Goal: Task Accomplishment & Management: Complete application form

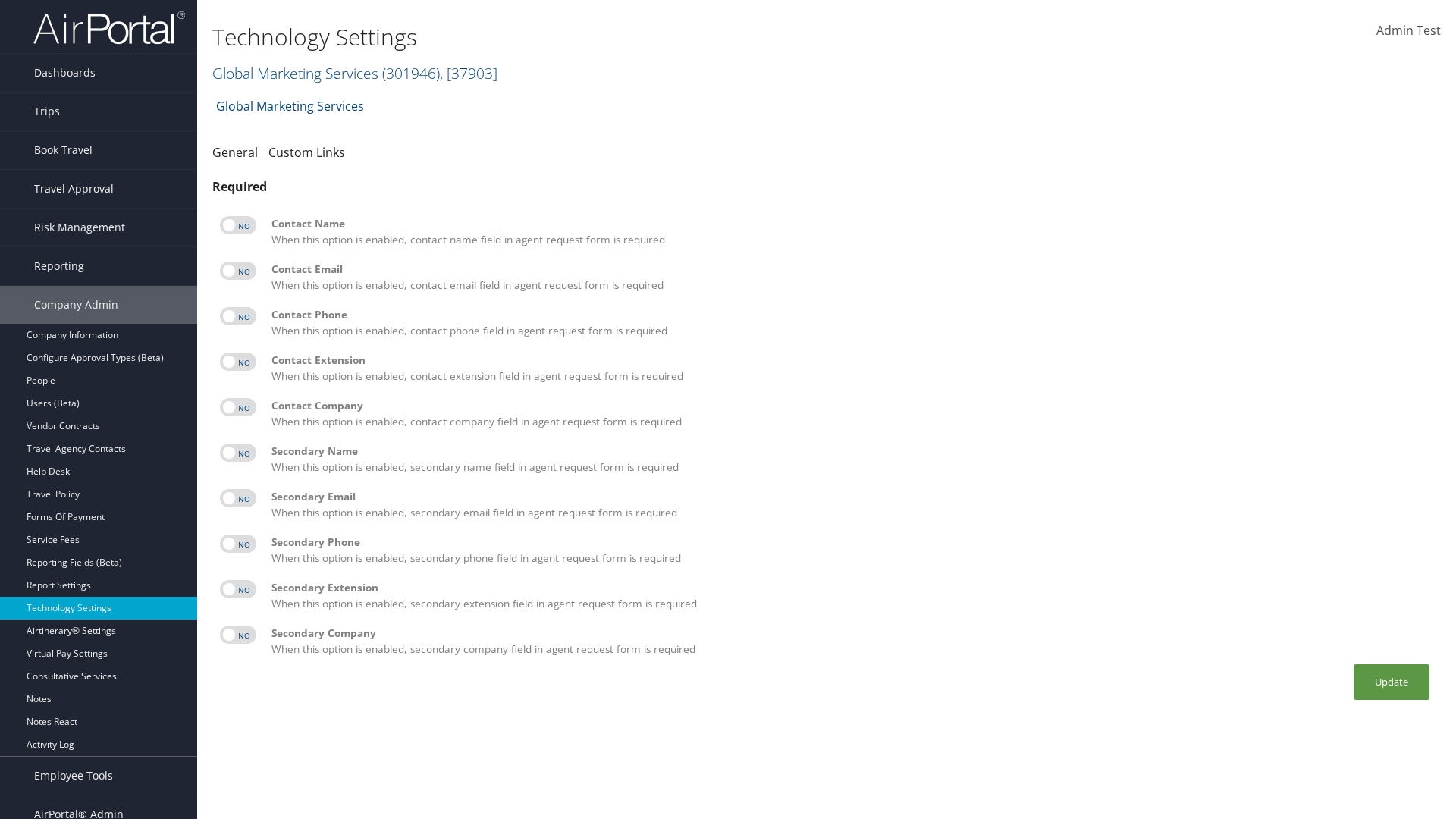
click at [238, 226] on label at bounding box center [238, 225] width 36 height 18
click at [238, 226] on input "checkbox" at bounding box center [232, 227] width 9 height 9
checkbox input "true"
click at [238, 271] on label at bounding box center [238, 270] width 36 height 18
click at [238, 271] on input "checkbox" at bounding box center [232, 273] width 9 height 9
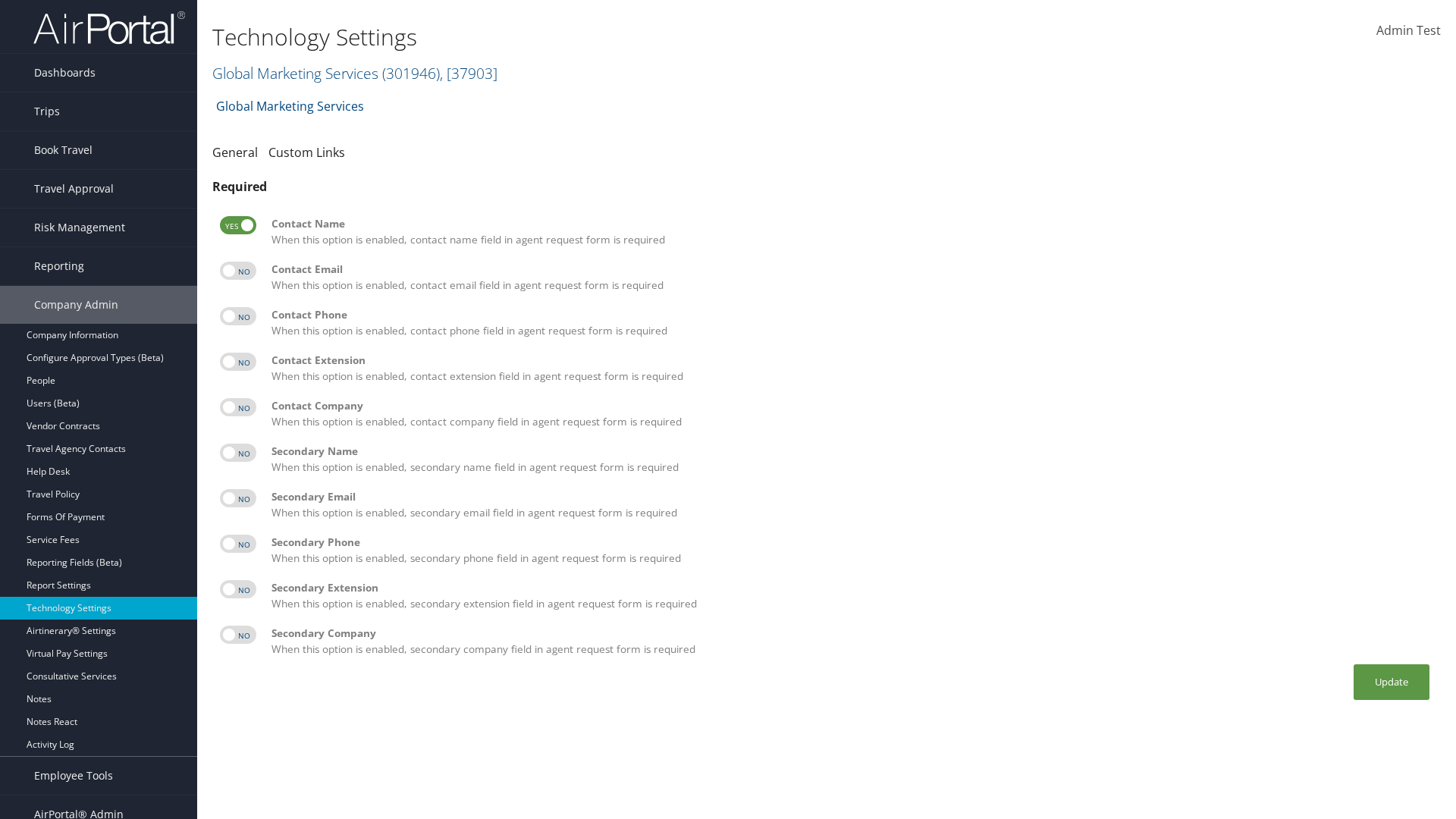
checkbox input "true"
click at [238, 316] on label at bounding box center [238, 316] width 36 height 18
click at [238, 316] on input "checkbox" at bounding box center [232, 318] width 9 height 9
checkbox input "true"
click at [238, 362] on label at bounding box center [238, 361] width 36 height 18
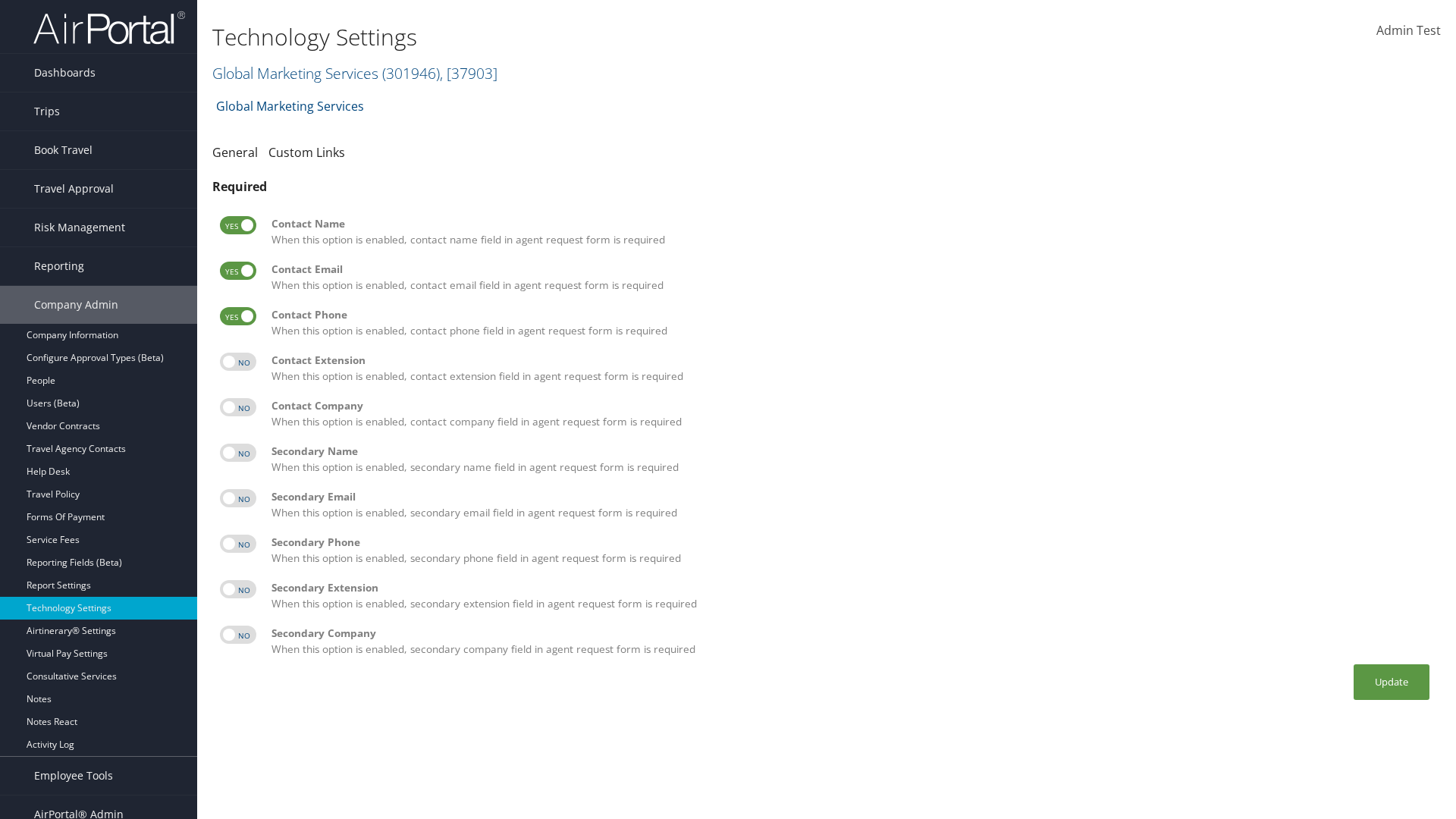
click at [238, 362] on input "checkbox" at bounding box center [232, 364] width 9 height 9
checkbox input "true"
click at [238, 407] on label at bounding box center [238, 406] width 36 height 18
click at [238, 407] on input "checkbox" at bounding box center [232, 409] width 9 height 9
checkbox input "true"
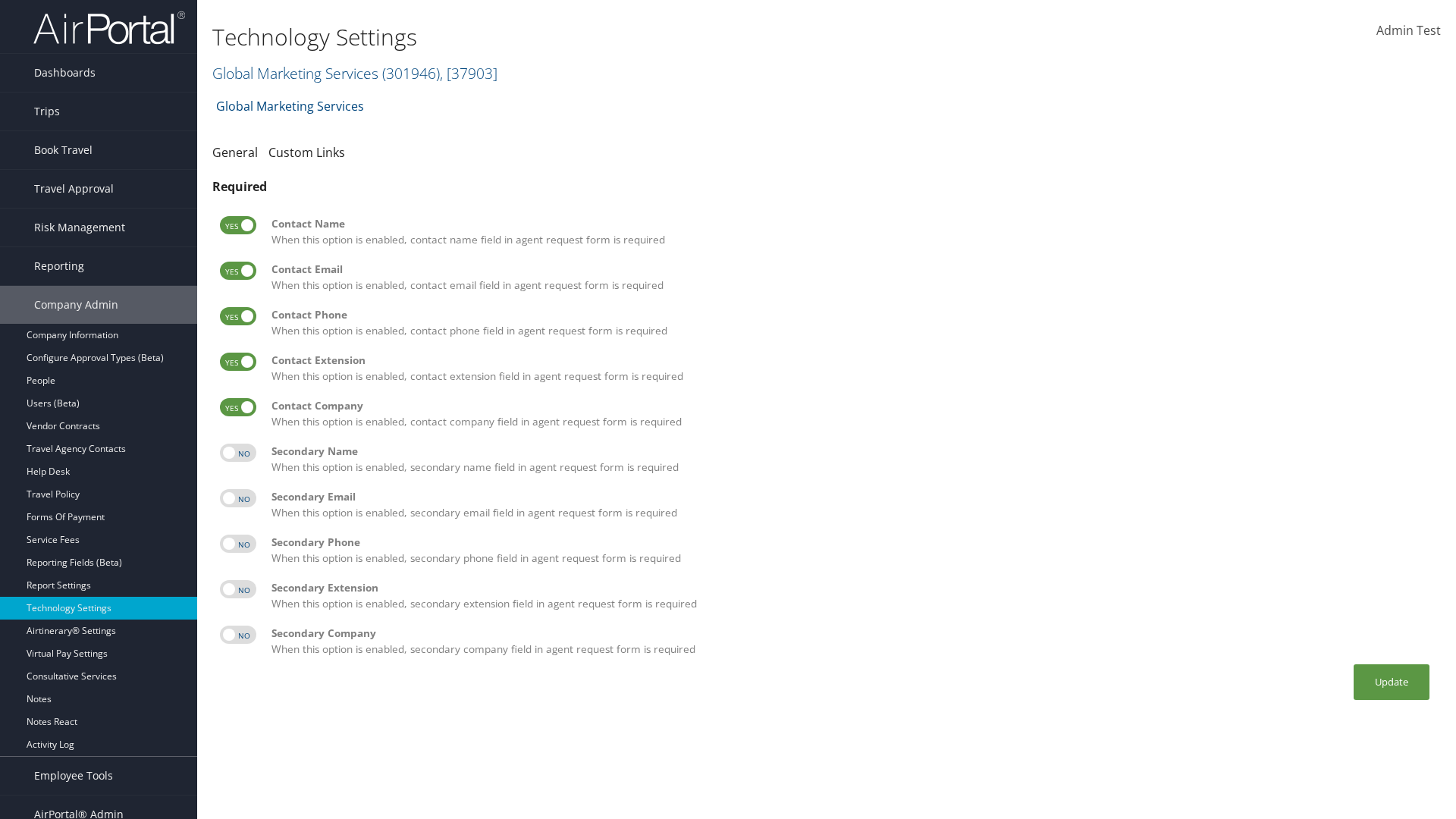
click at [238, 453] on label at bounding box center [238, 452] width 36 height 18
click at [238, 453] on input "checkbox" at bounding box center [232, 455] width 9 height 9
checkbox input "true"
click at [238, 498] on label at bounding box center [238, 497] width 36 height 18
click at [238, 498] on input "checkbox" at bounding box center [232, 500] width 9 height 9
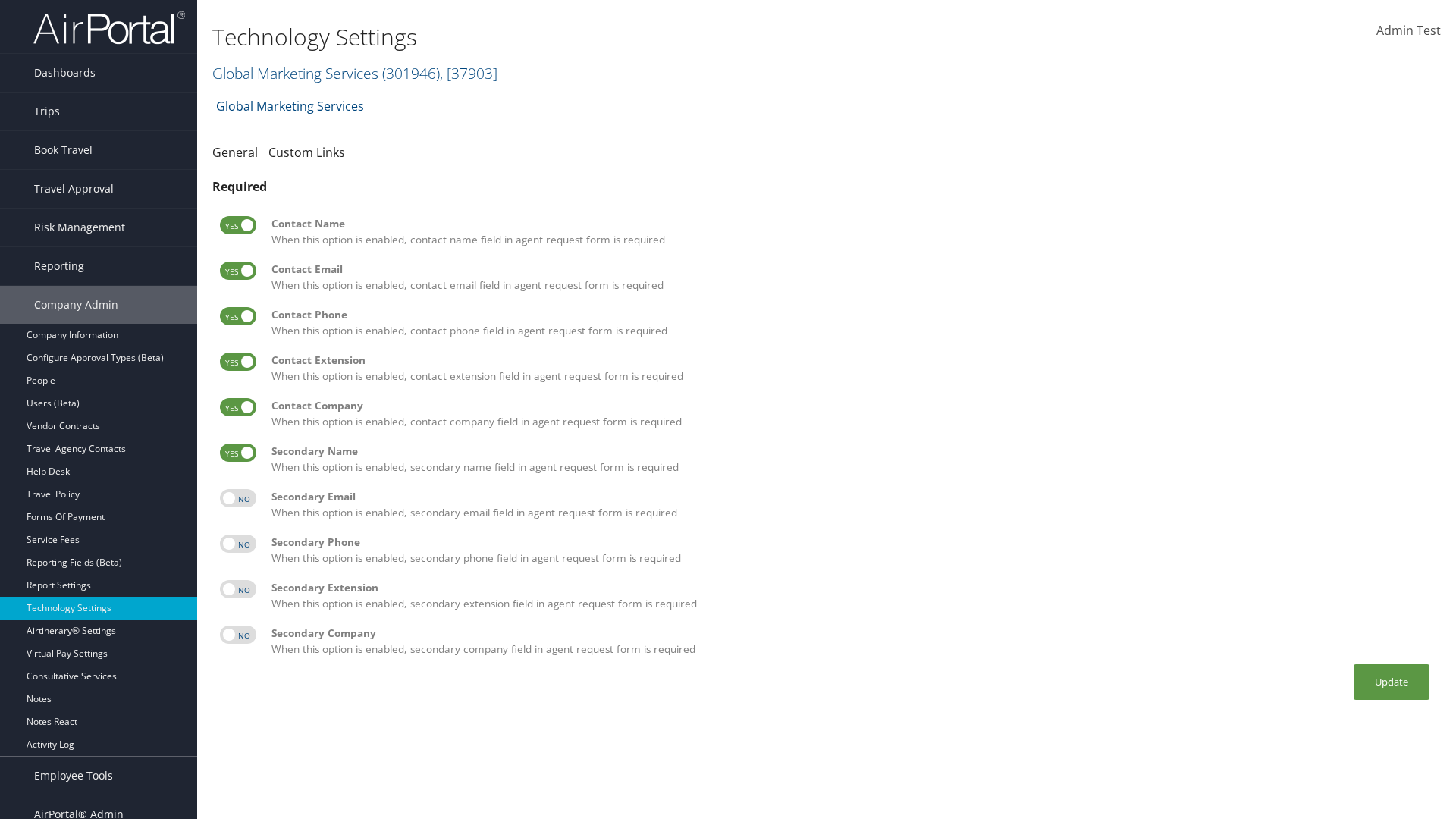
checkbox input "true"
click at [238, 544] on label at bounding box center [238, 543] width 36 height 18
click at [238, 544] on input "checkbox" at bounding box center [232, 545] width 9 height 9
checkbox input "true"
click at [238, 589] on label at bounding box center [238, 588] width 36 height 18
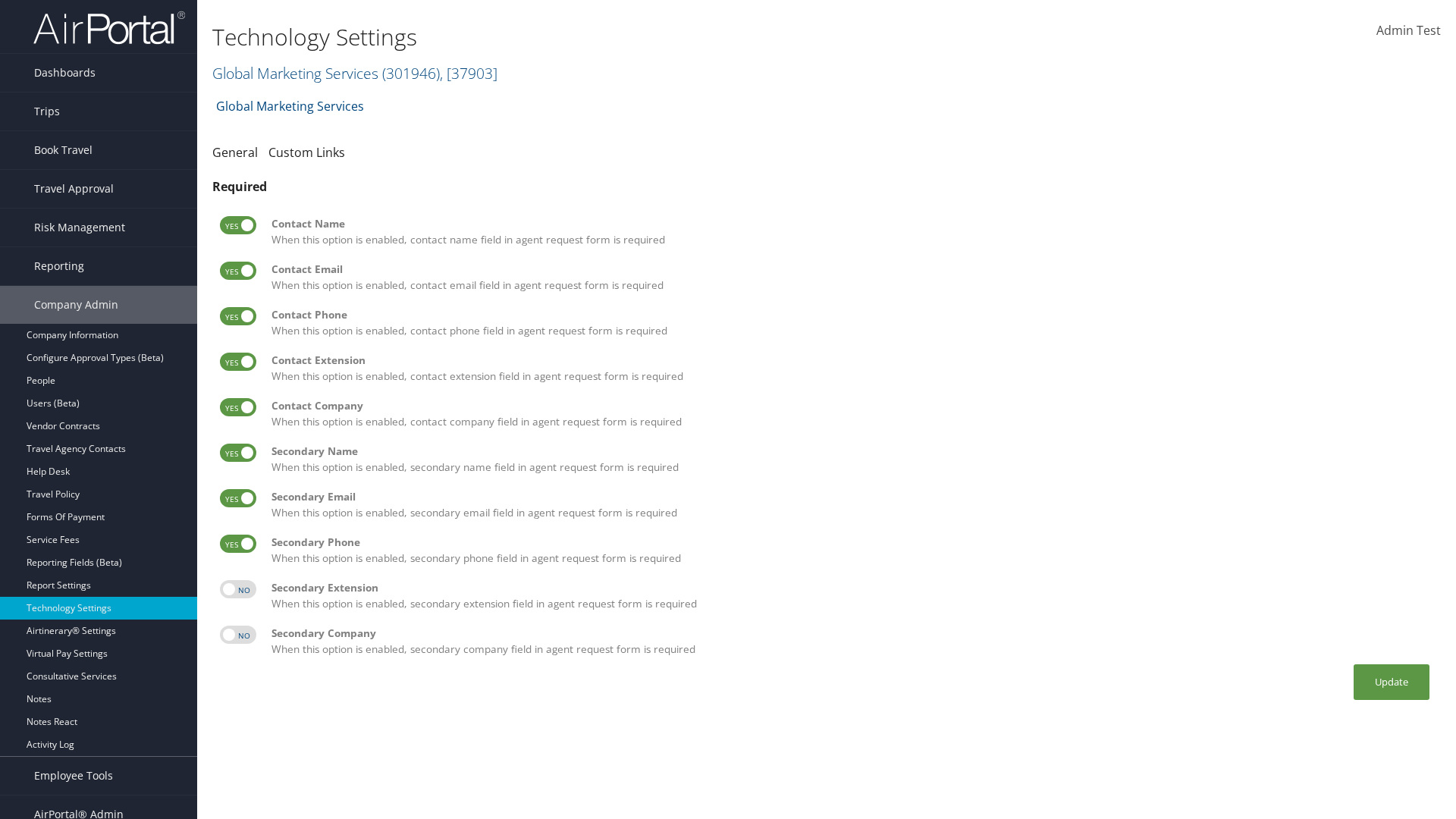
click at [238, 589] on input "checkbox" at bounding box center [232, 591] width 9 height 9
checkbox input "true"
click at [238, 635] on label at bounding box center [238, 635] width 36 height 18
click at [238, 635] on input "checkbox" at bounding box center [232, 637] width 9 height 9
checkbox input "true"
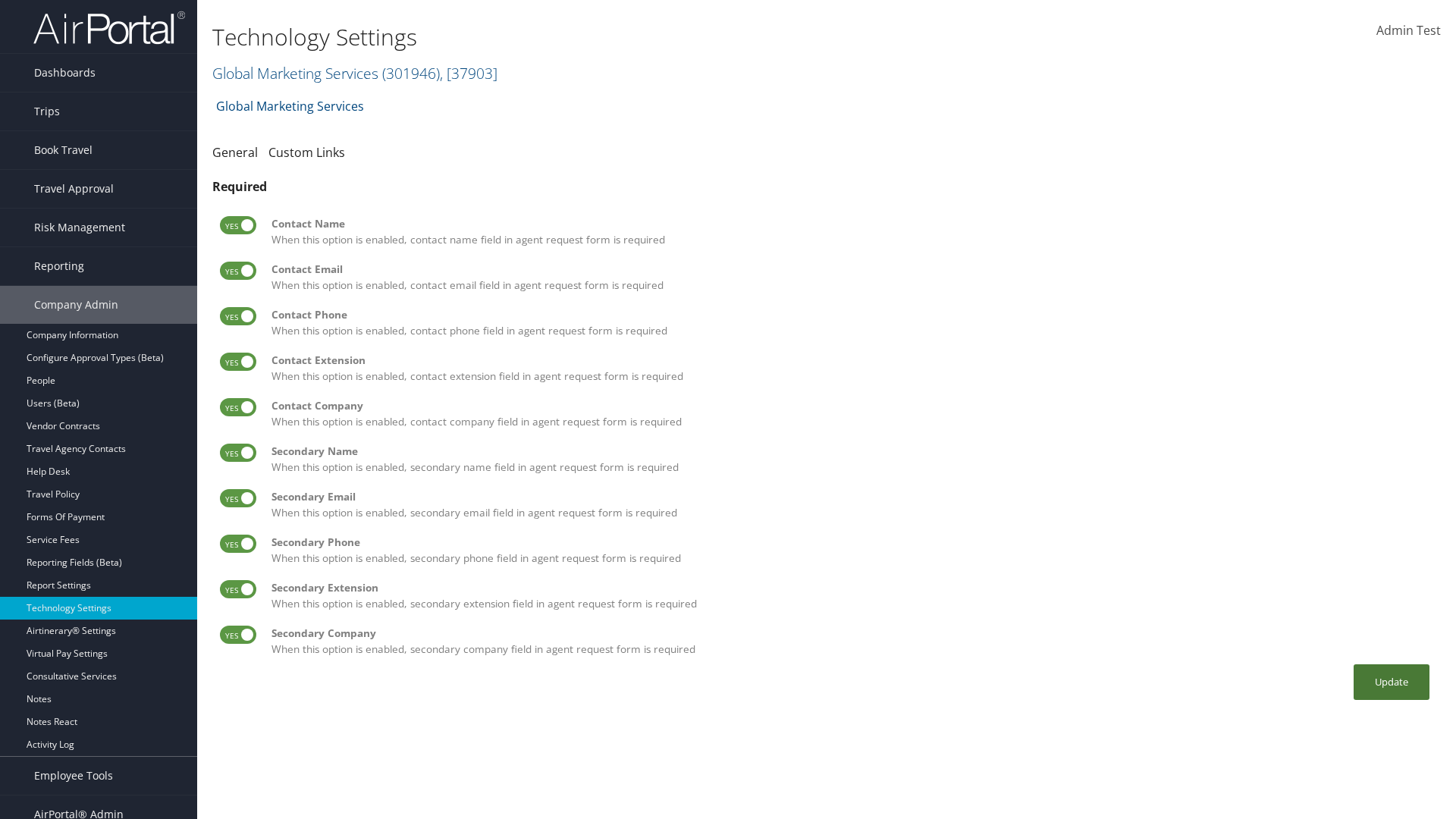
click at [1392, 682] on button "Update" at bounding box center [1391, 683] width 75 height 36
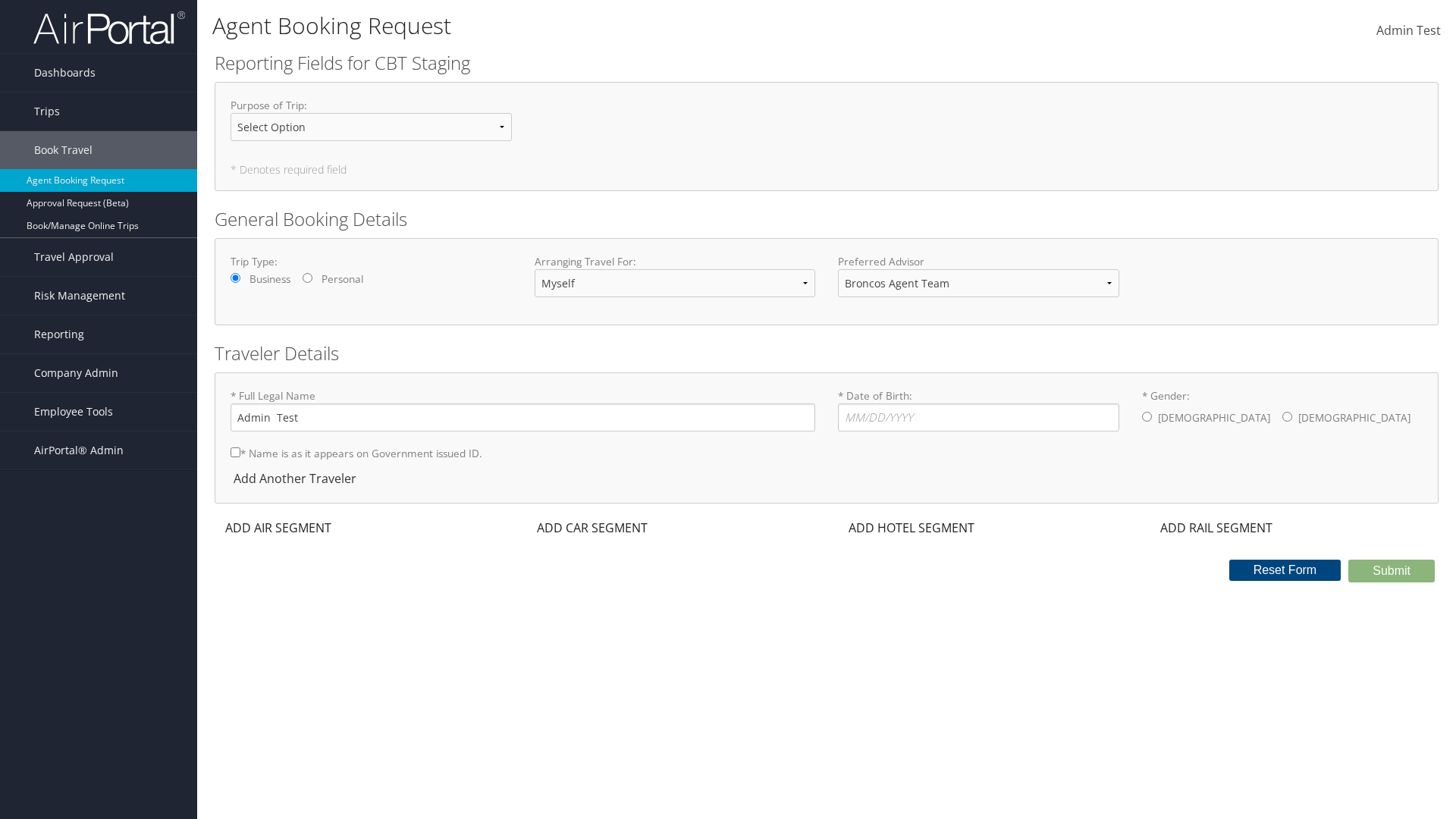
click at [279, 527] on div "ADD AIR SEGMENT" at bounding box center [276, 527] width 124 height 18
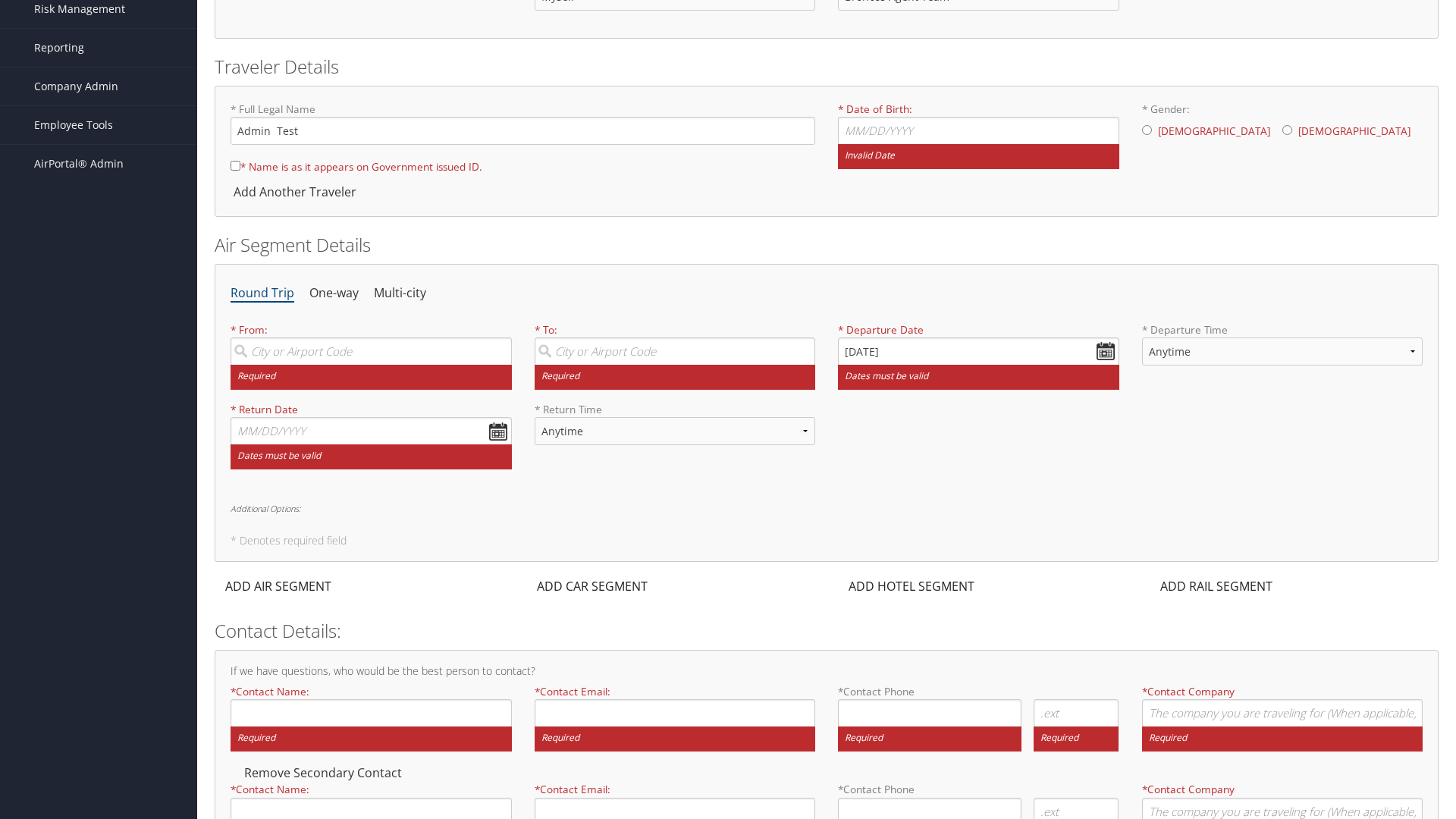
scroll to position [292, 0]
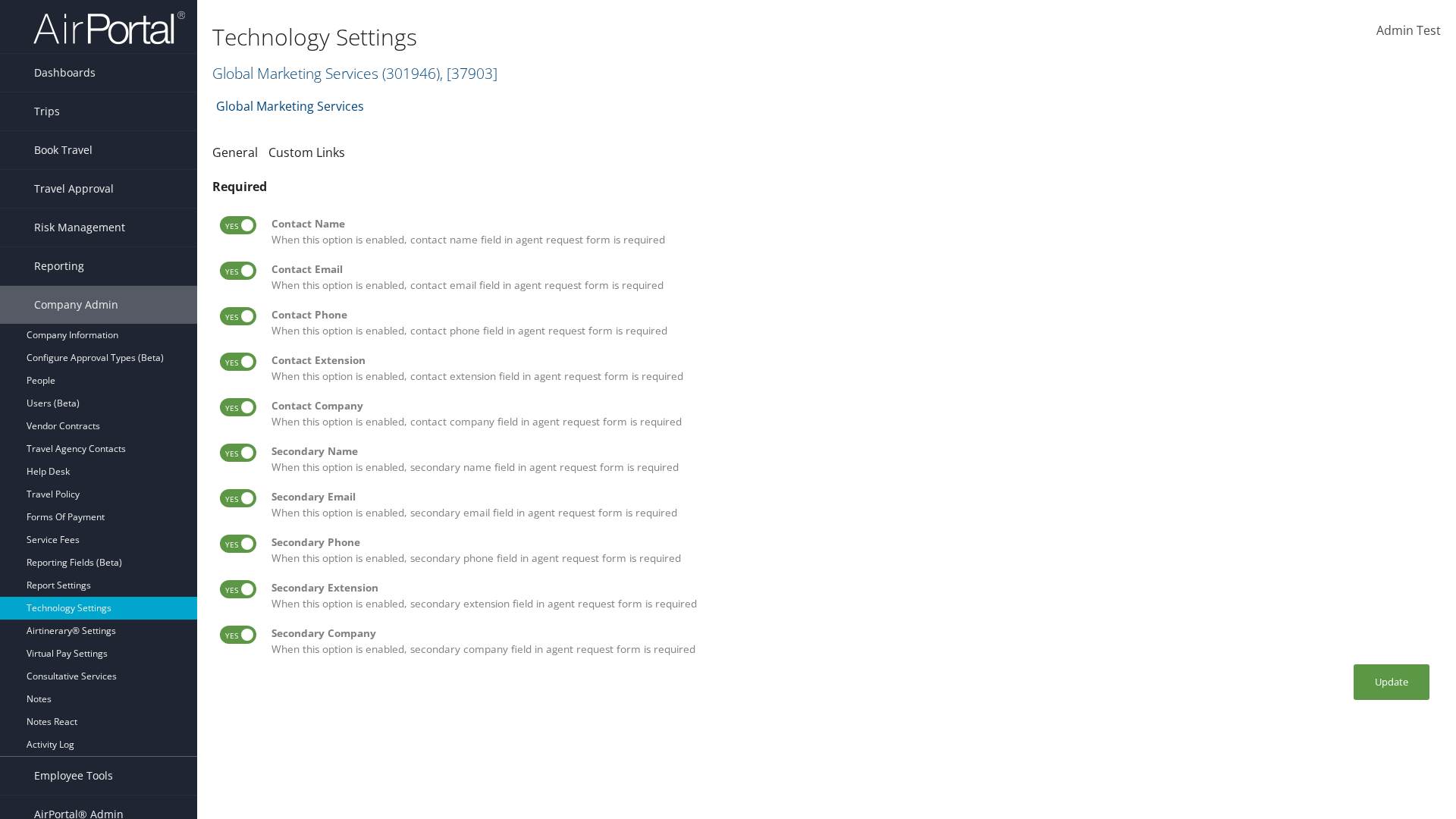
click at [238, 226] on label at bounding box center [238, 225] width 36 height 18
click at [238, 226] on input "checkbox" at bounding box center [232, 227] width 9 height 9
checkbox input "false"
click at [238, 271] on label at bounding box center [238, 270] width 36 height 18
click at [238, 271] on input "checkbox" at bounding box center [232, 273] width 9 height 9
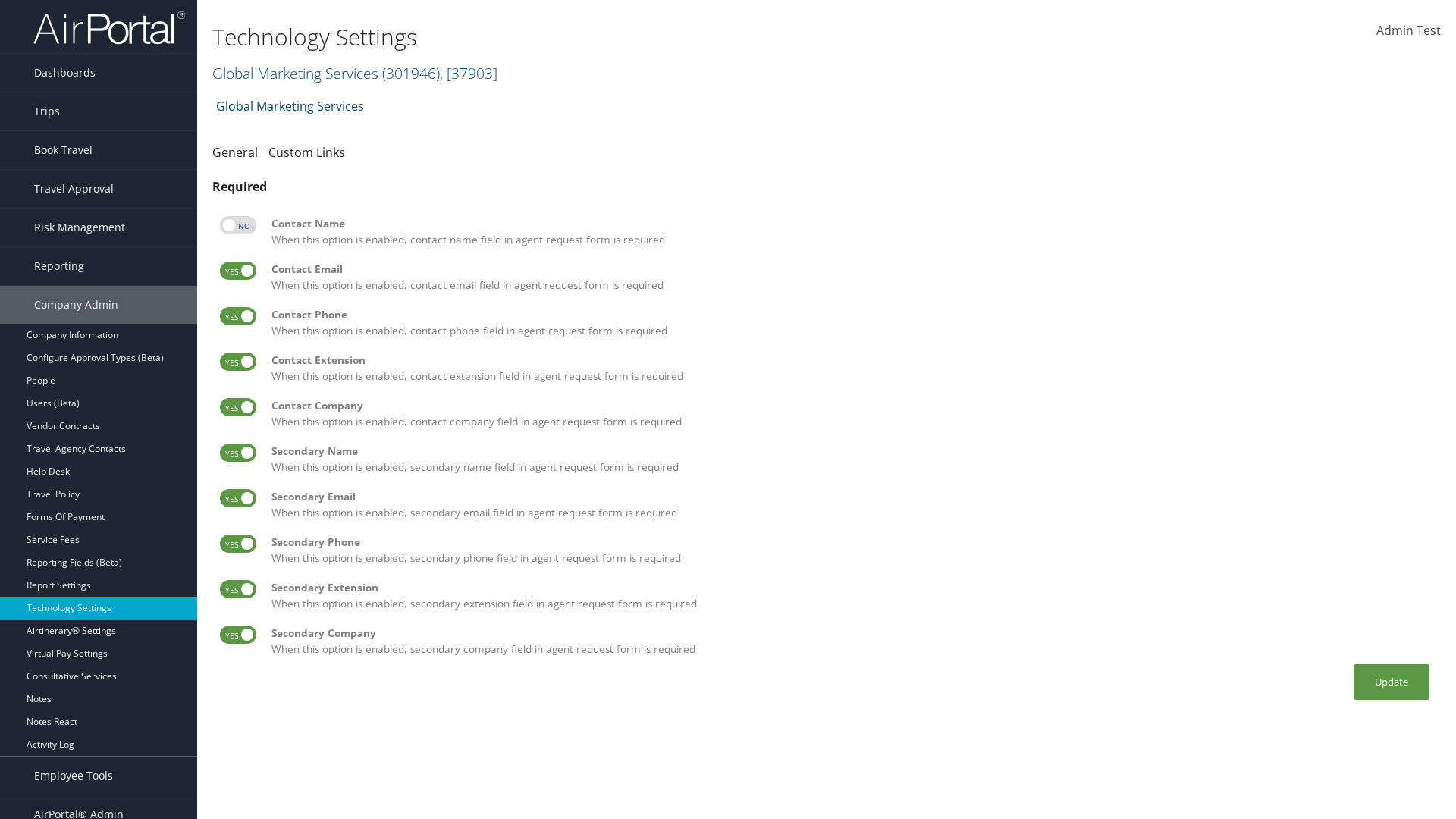
checkbox input "false"
click at [238, 316] on label at bounding box center [238, 316] width 36 height 18
click at [238, 316] on input "checkbox" at bounding box center [232, 318] width 9 height 9
checkbox input "false"
click at [238, 362] on label at bounding box center [238, 361] width 36 height 18
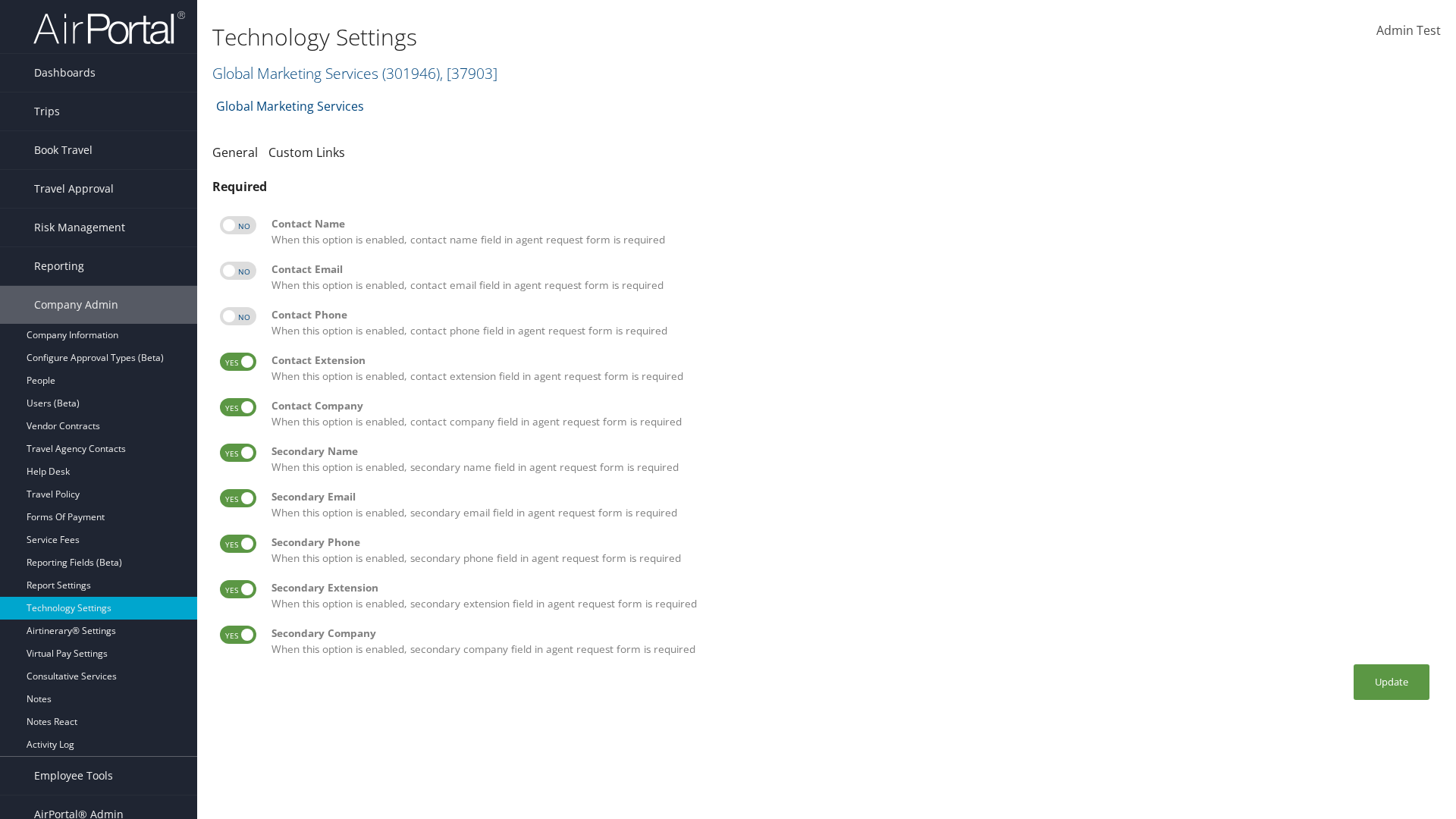
click at [238, 362] on input "checkbox" at bounding box center [232, 364] width 9 height 9
checkbox input "false"
click at [238, 407] on label at bounding box center [238, 406] width 36 height 18
click at [238, 407] on input "checkbox" at bounding box center [232, 409] width 9 height 9
checkbox input "false"
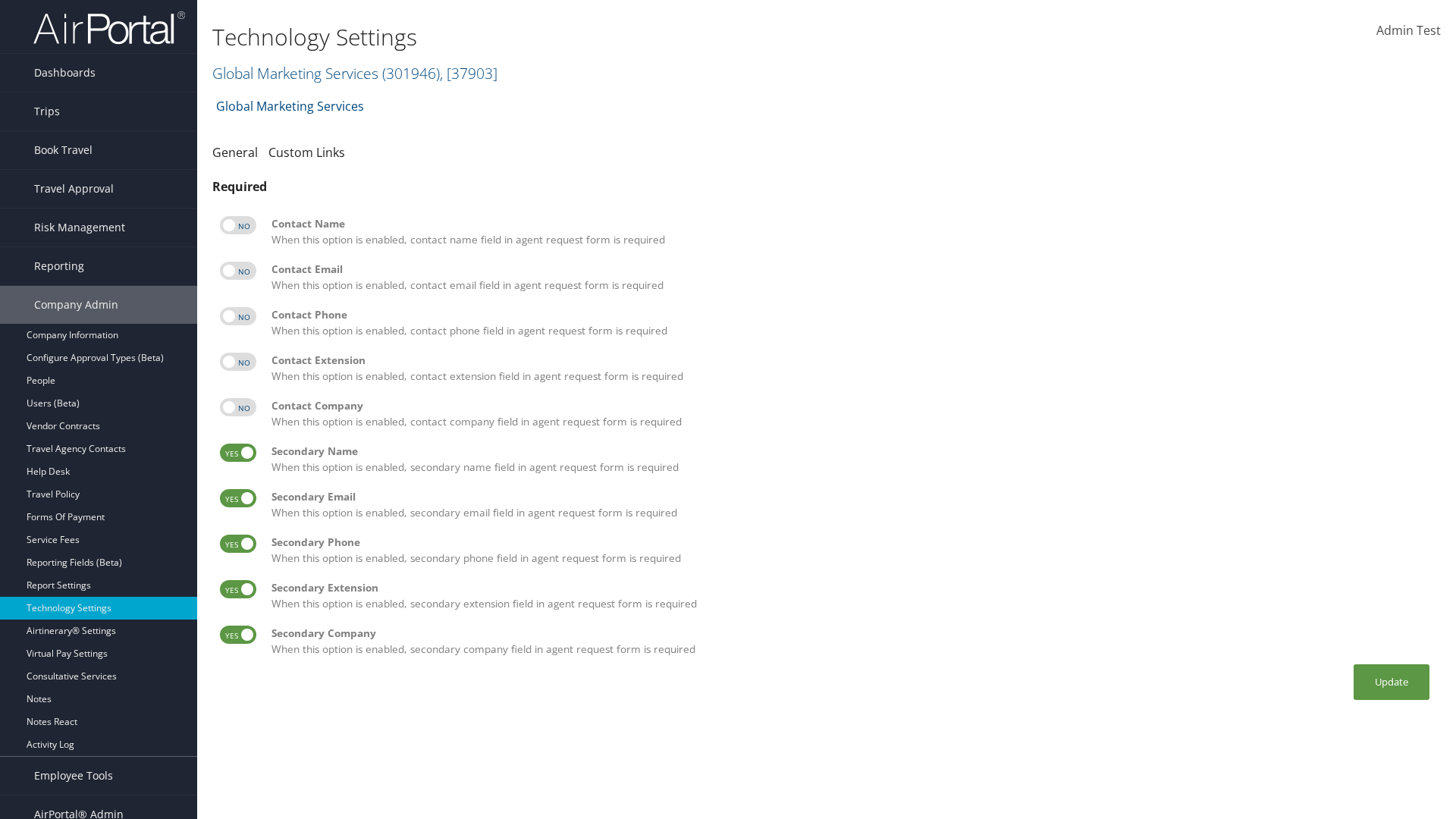
click at [238, 453] on label at bounding box center [238, 452] width 36 height 18
click at [238, 453] on input "checkbox" at bounding box center [232, 455] width 9 height 9
checkbox input "false"
click at [238, 498] on label at bounding box center [238, 497] width 36 height 18
click at [238, 498] on input "checkbox" at bounding box center [232, 500] width 9 height 9
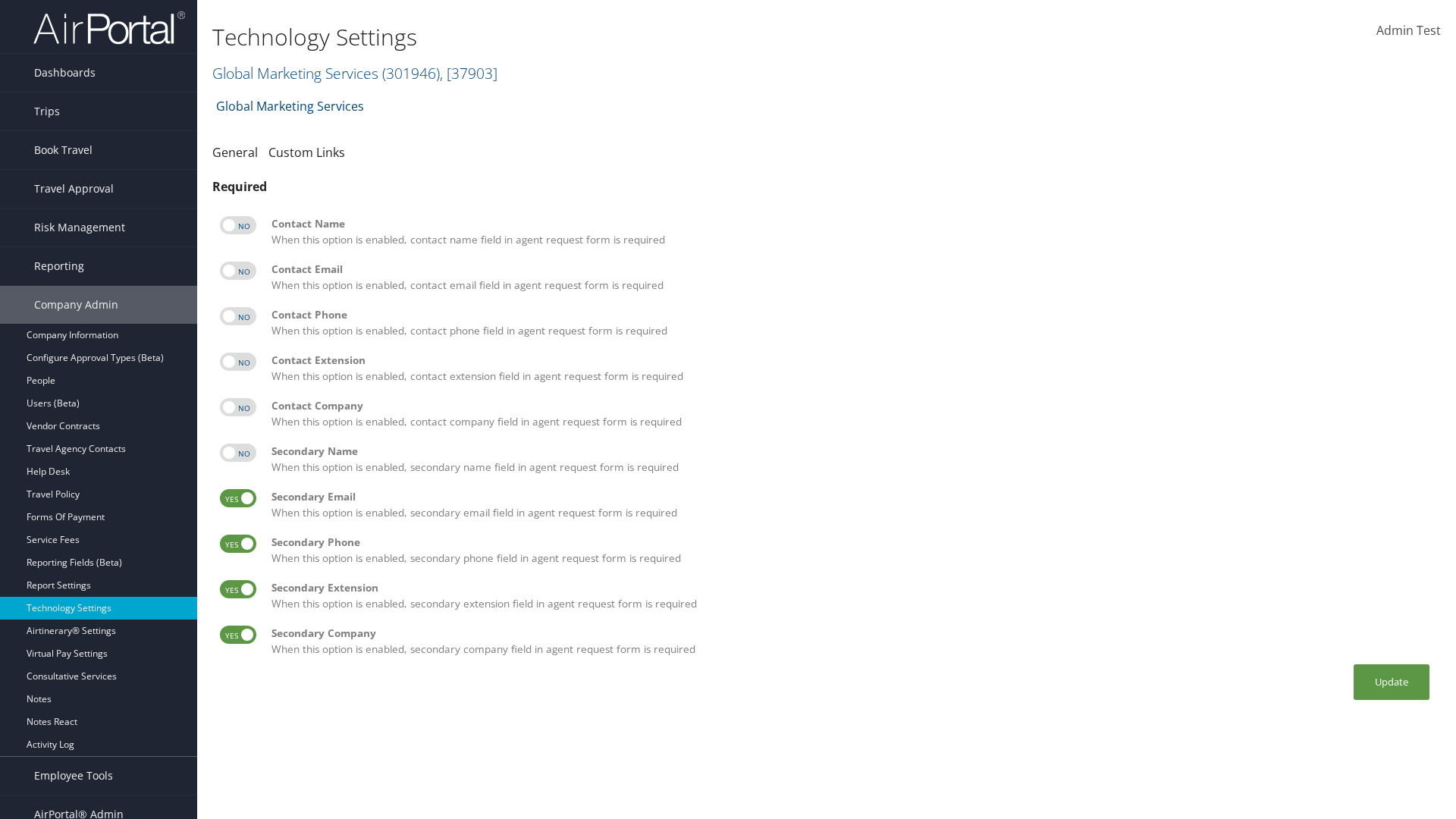
checkbox input "false"
click at [238, 544] on label at bounding box center [238, 543] width 36 height 18
click at [238, 544] on input "checkbox" at bounding box center [232, 545] width 9 height 9
checkbox input "false"
click at [238, 589] on label at bounding box center [238, 588] width 36 height 18
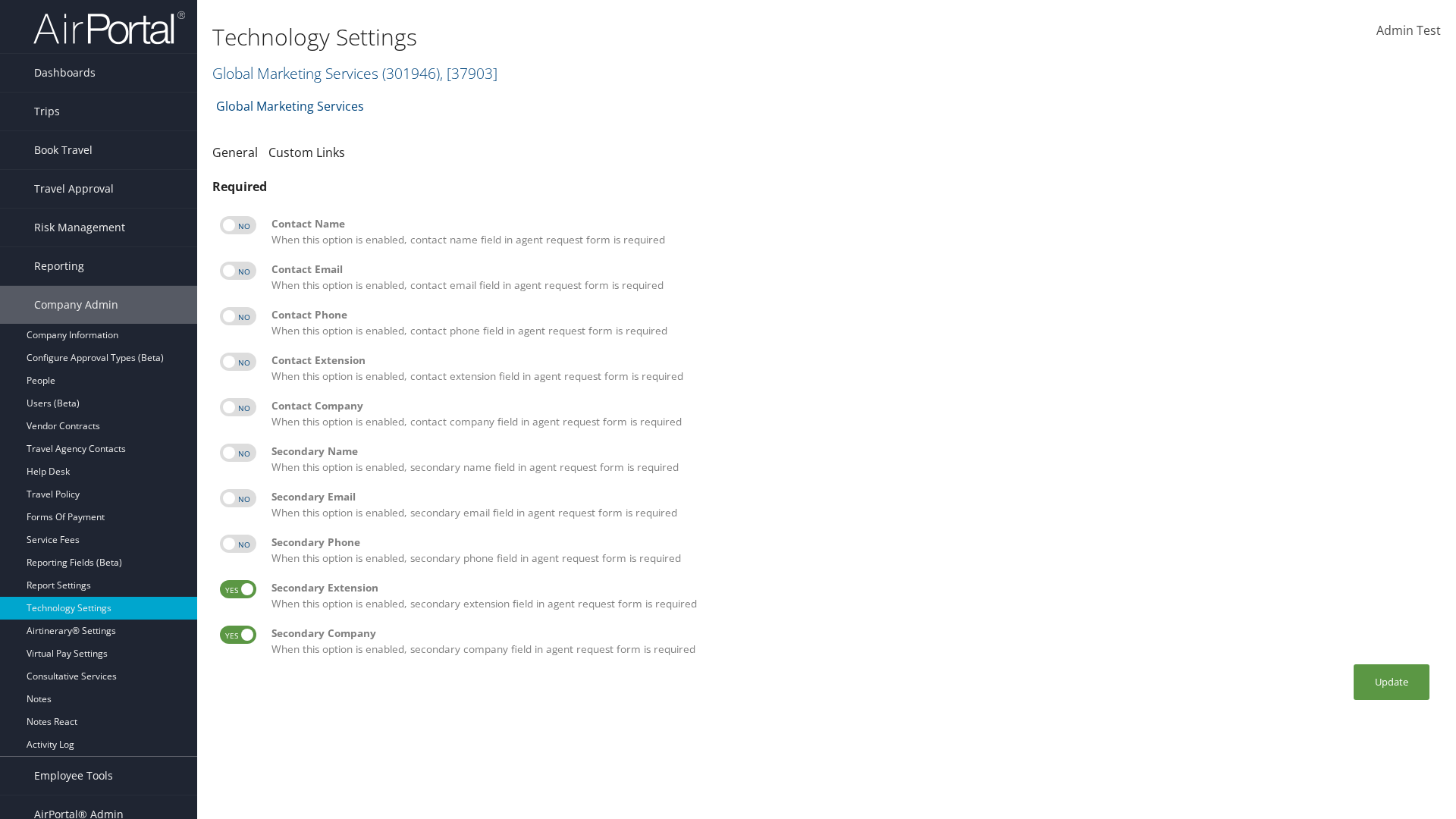
click at [238, 589] on input "checkbox" at bounding box center [232, 591] width 9 height 9
checkbox input "false"
click at [238, 635] on label at bounding box center [238, 635] width 36 height 18
click at [238, 635] on input "checkbox" at bounding box center [232, 637] width 9 height 9
checkbox input "false"
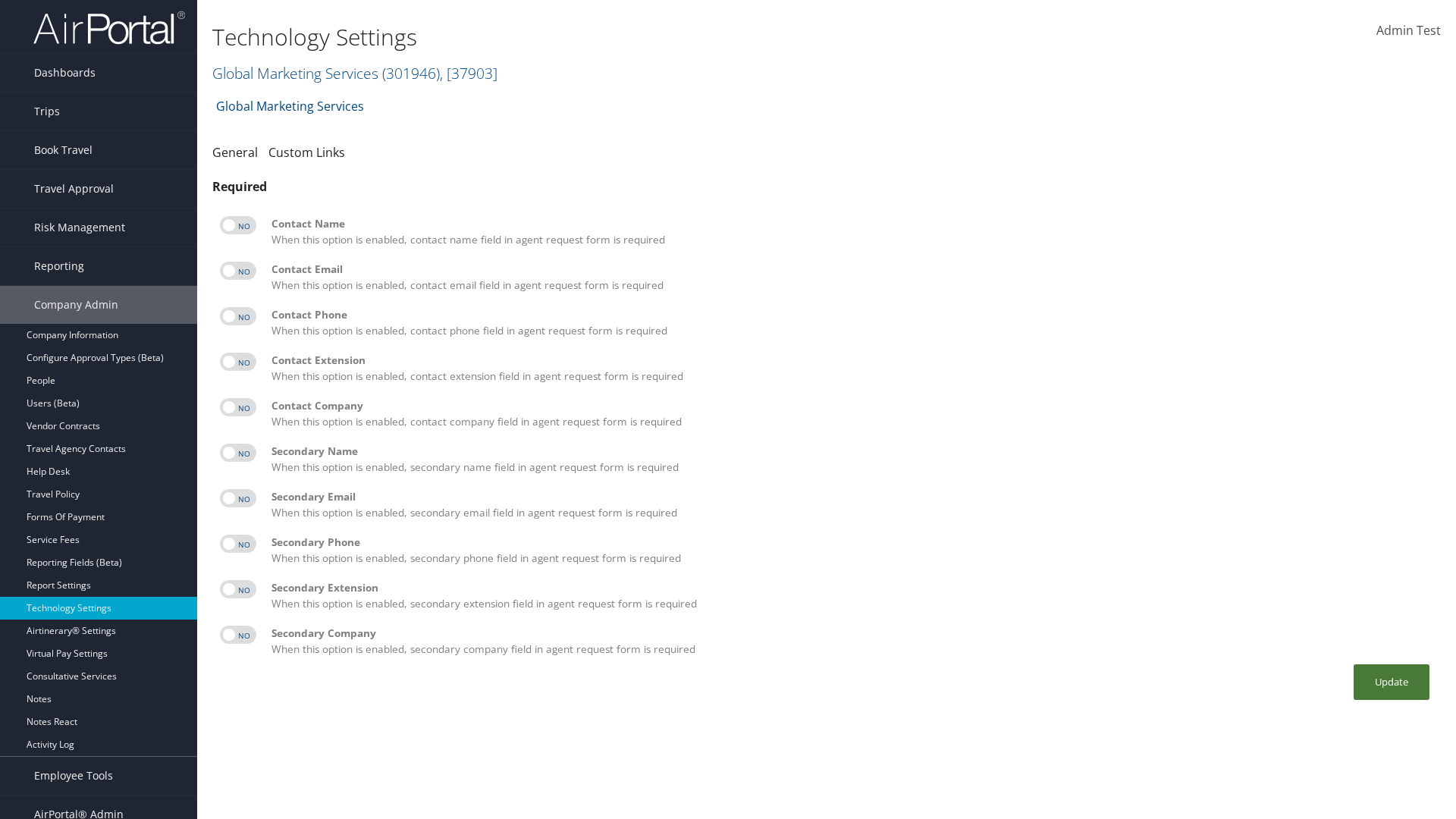
click at [1392, 682] on button "Update" at bounding box center [1391, 683] width 75 height 36
